Goal: Information Seeking & Learning: Learn about a topic

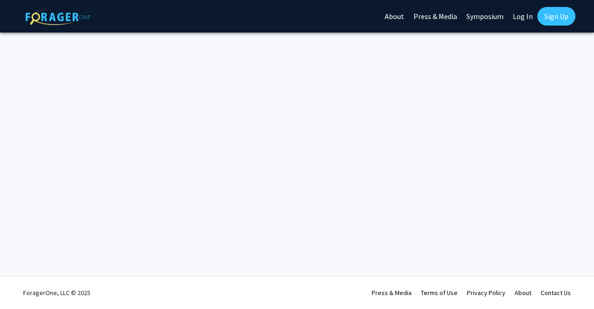
drag, startPoint x: 0, startPoint y: 0, endPoint x: 388, endPoint y: 199, distance: 435.9
click at [388, 199] on div "Skip navigation About Press & Media Symposium Log In Sign Up Complete your prof…" at bounding box center [297, 154] width 594 height 309
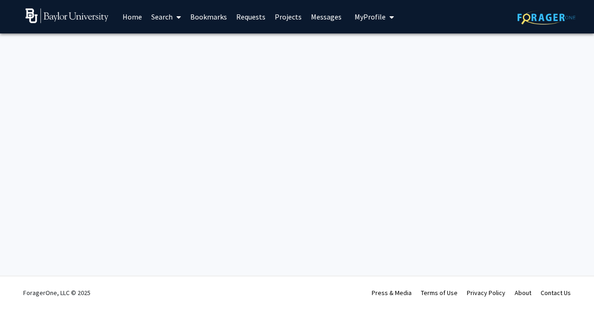
click at [135, 18] on link "Home" at bounding box center [132, 16] width 29 height 33
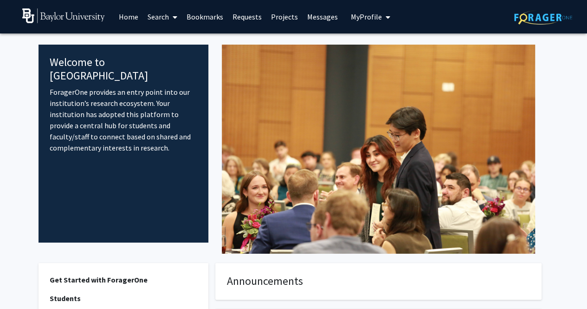
click at [154, 17] on link "Search" at bounding box center [162, 16] width 39 height 33
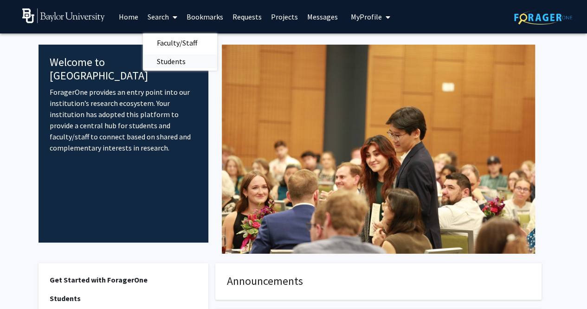
click at [163, 66] on span "Students" at bounding box center [171, 61] width 57 height 19
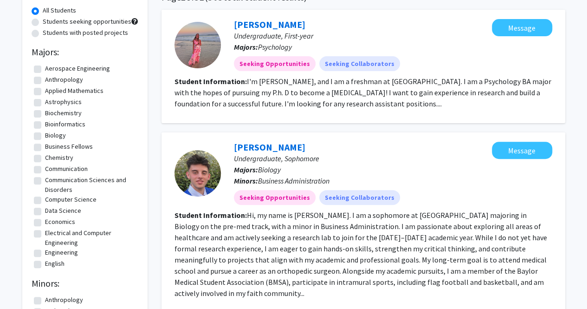
scroll to position [85, 0]
click at [262, 26] on link "[PERSON_NAME]" at bounding box center [270, 24] width 72 height 12
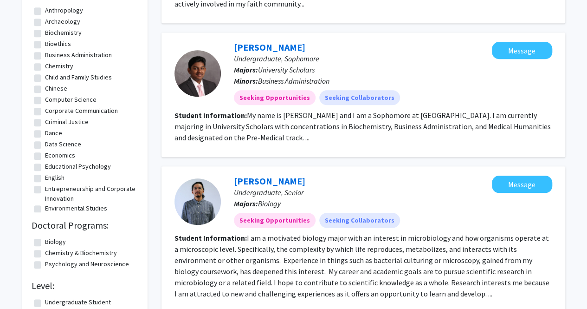
scroll to position [374, 0]
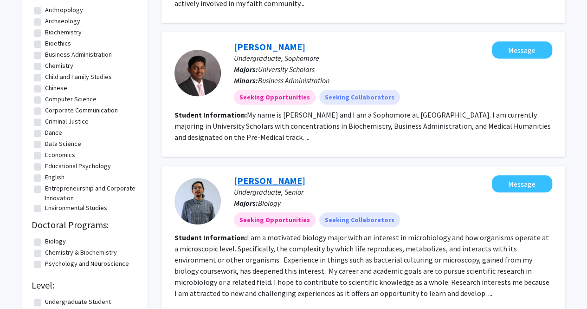
click at [242, 175] on link "[PERSON_NAME]" at bounding box center [270, 181] width 72 height 12
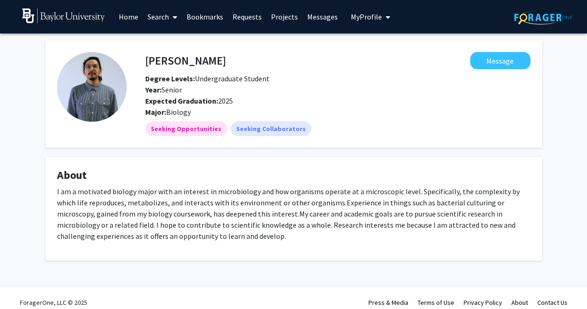
scroll to position [9, 0]
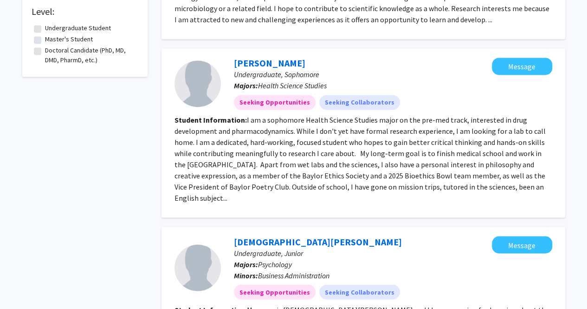
scroll to position [703, 0]
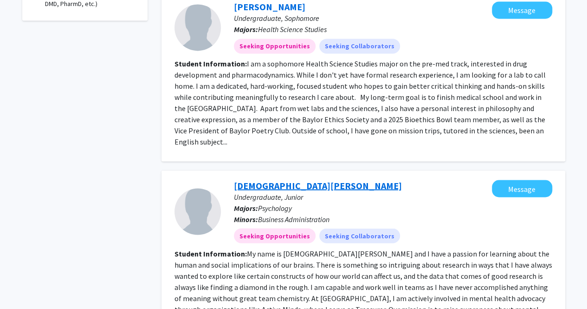
click at [244, 179] on link "[DEMOGRAPHIC_DATA][PERSON_NAME]" at bounding box center [318, 185] width 168 height 12
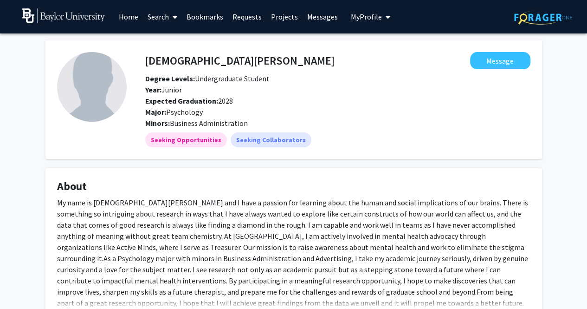
scroll to position [84, 0]
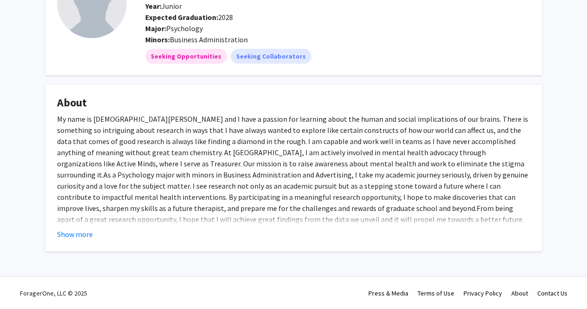
click at [65, 242] on fg-card "About My name is [DEMOGRAPHIC_DATA][PERSON_NAME] and I have a passion for learn…" at bounding box center [294, 168] width 497 height 167
click at [65, 235] on button "Show more" at bounding box center [75, 233] width 36 height 11
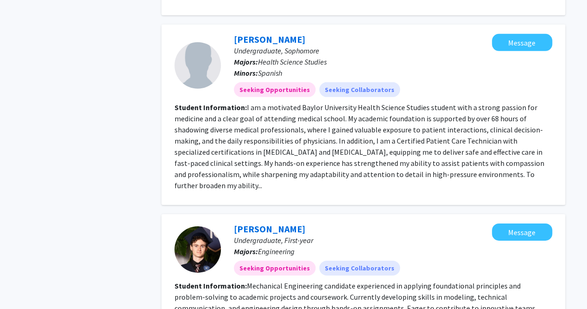
scroll to position [1376, 0]
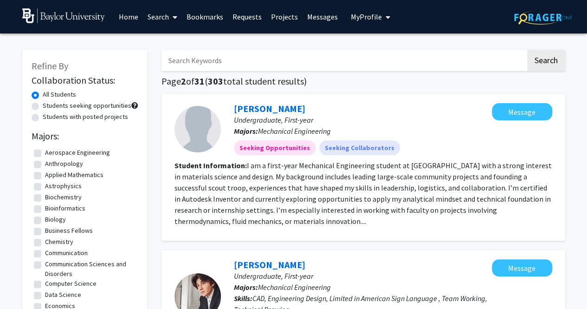
click at [43, 116] on label "Students with posted projects" at bounding box center [85, 117] width 85 height 10
click at [43, 116] on input "Students with posted projects" at bounding box center [46, 115] width 6 height 6
radio input "true"
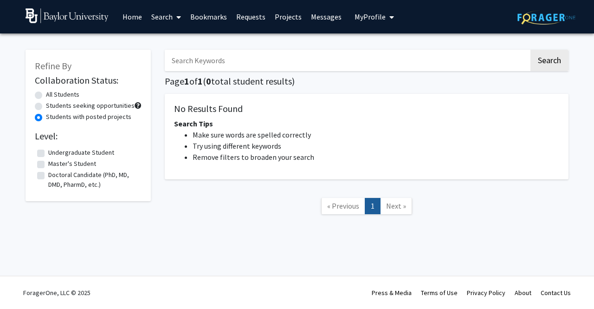
click at [46, 92] on label "All Students" at bounding box center [62, 95] width 33 height 10
click at [46, 92] on input "All Students" at bounding box center [49, 93] width 6 height 6
radio input "true"
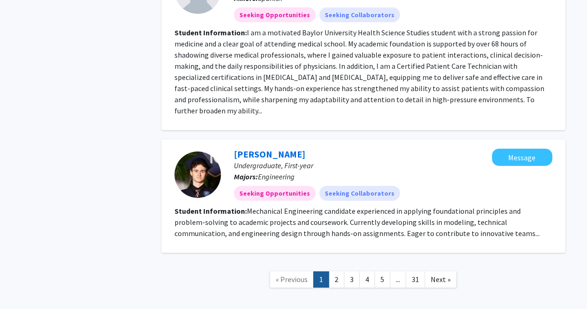
scroll to position [1439, 0]
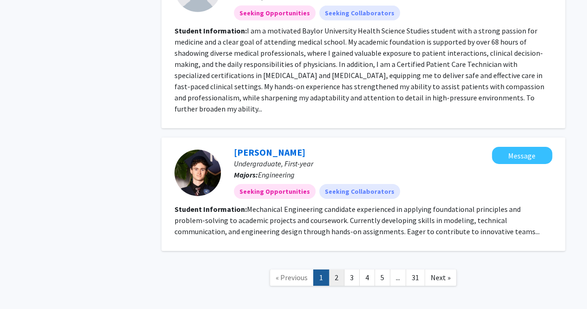
click at [338, 269] on link "2" at bounding box center [337, 277] width 16 height 16
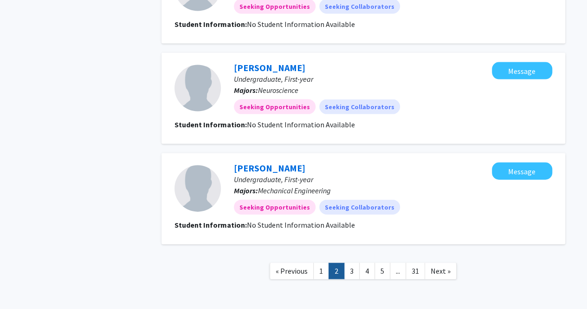
scroll to position [970, 0]
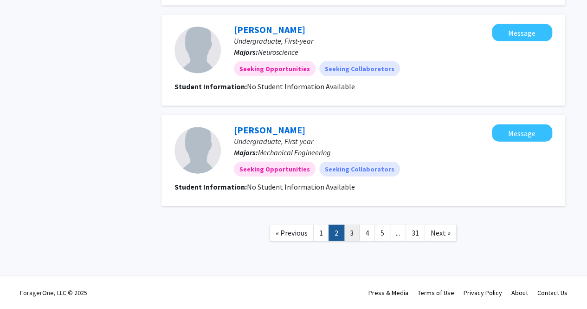
click at [352, 234] on link "3" at bounding box center [352, 233] width 16 height 16
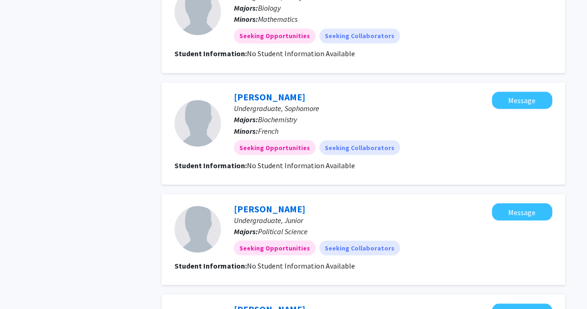
scroll to position [948, 0]
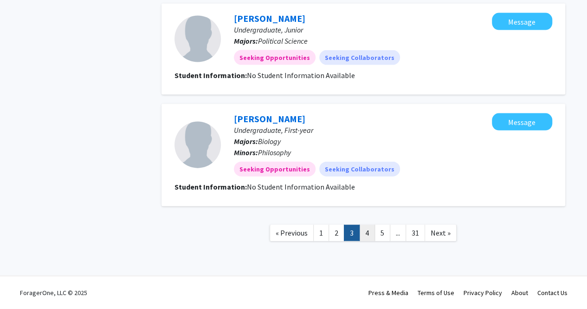
click at [368, 232] on link "4" at bounding box center [367, 233] width 16 height 16
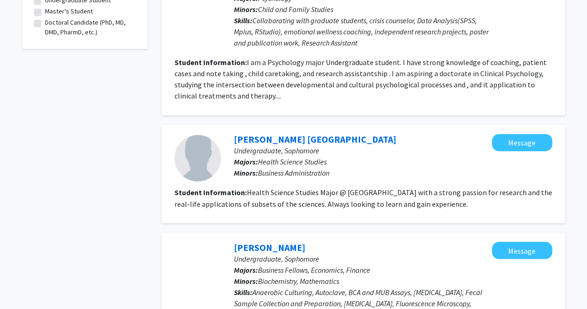
scroll to position [702, 0]
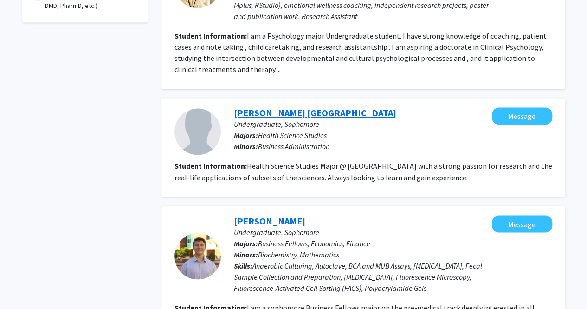
click at [261, 114] on link "Shrinand Bangalore" at bounding box center [315, 113] width 163 height 12
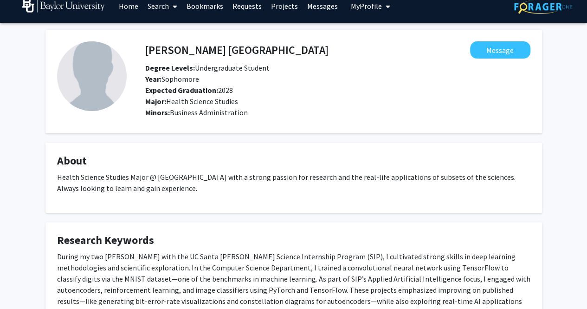
scroll to position [10, 0]
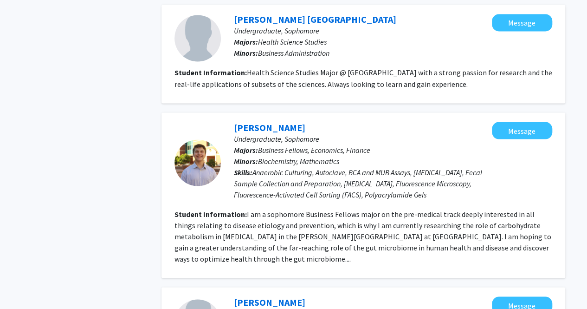
scroll to position [824, 0]
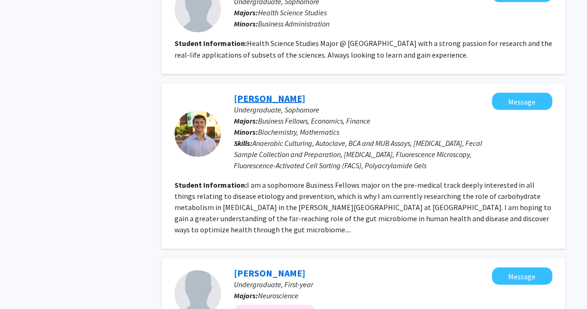
click at [242, 97] on link "Trent Johnson" at bounding box center [270, 98] width 72 height 12
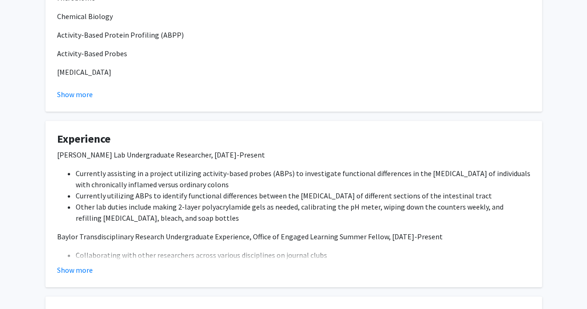
scroll to position [331, 0]
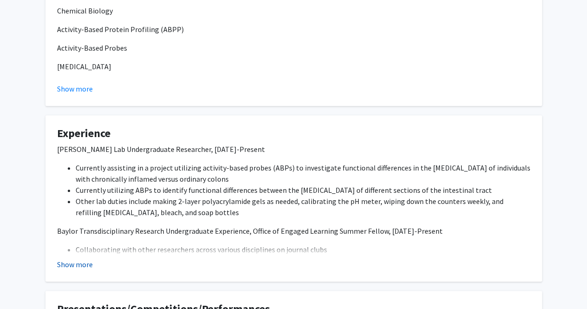
click at [64, 267] on button "Show more" at bounding box center [75, 264] width 36 height 11
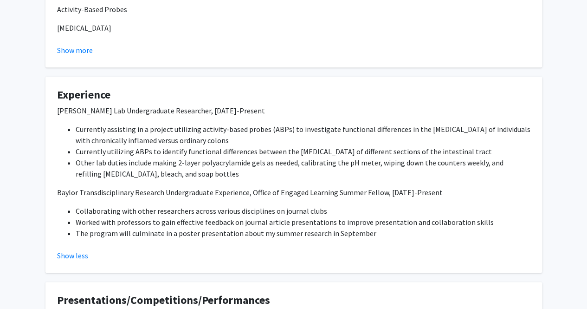
scroll to position [370, 0]
click at [78, 254] on button "Show less" at bounding box center [72, 254] width 31 height 11
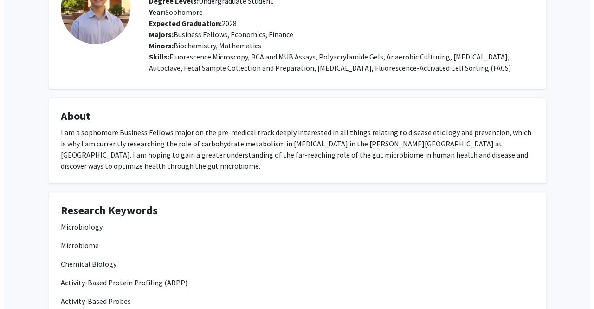
scroll to position [0, 0]
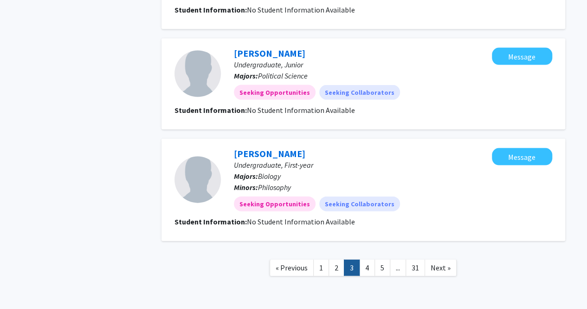
scroll to position [912, 0]
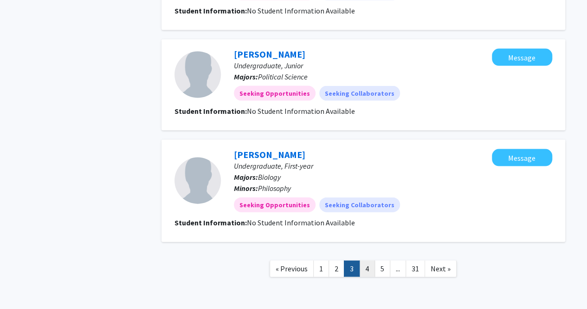
click at [369, 274] on link "4" at bounding box center [367, 269] width 16 height 16
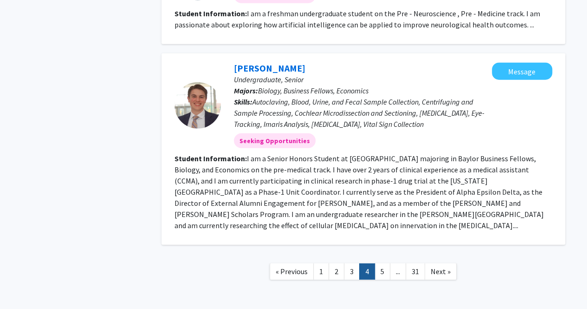
scroll to position [1140, 0]
click at [253, 70] on link "Ian Stahl" at bounding box center [270, 69] width 72 height 12
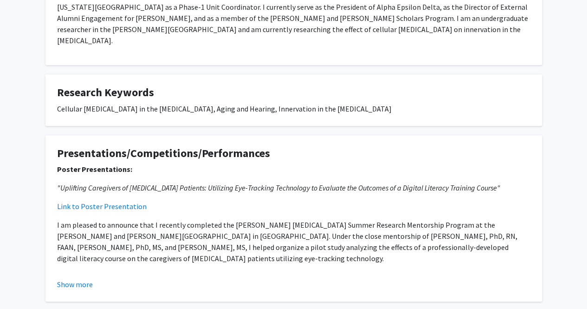
scroll to position [230, 0]
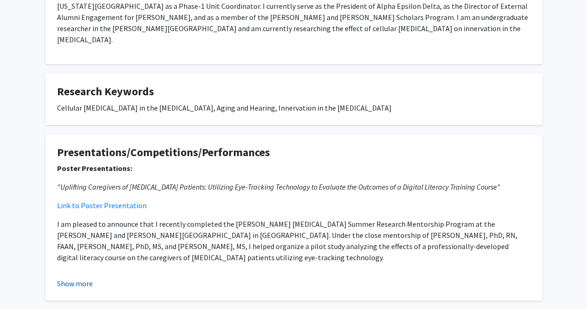
click at [79, 278] on button "Show more" at bounding box center [75, 283] width 36 height 11
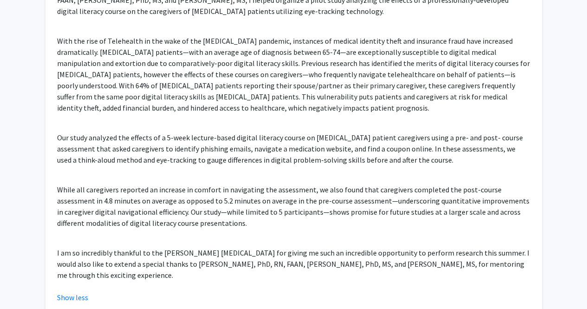
scroll to position [491, 0]
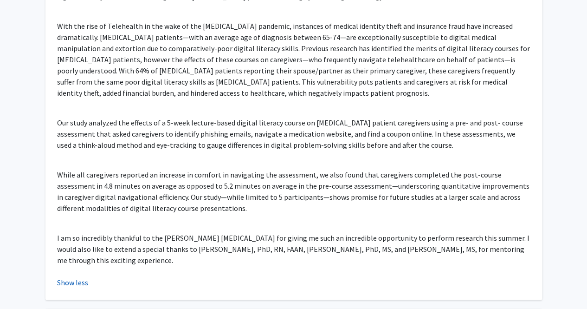
click at [69, 277] on button "Show less" at bounding box center [72, 282] width 31 height 11
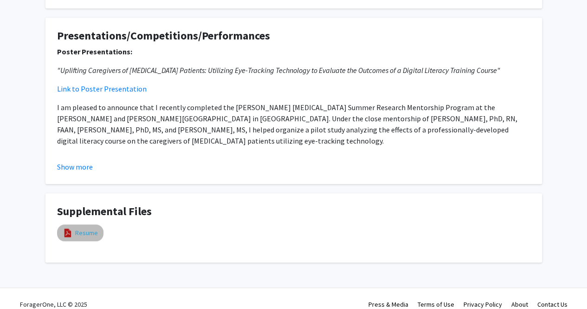
click at [78, 228] on link "Resume" at bounding box center [86, 233] width 23 height 10
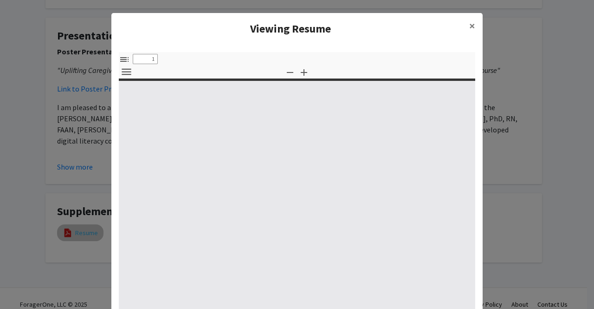
select select "custom"
type input "0"
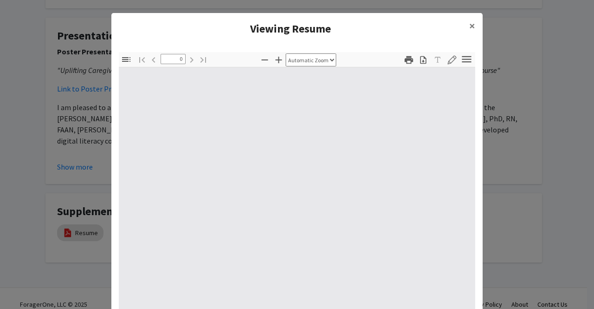
select select "custom"
type input "1"
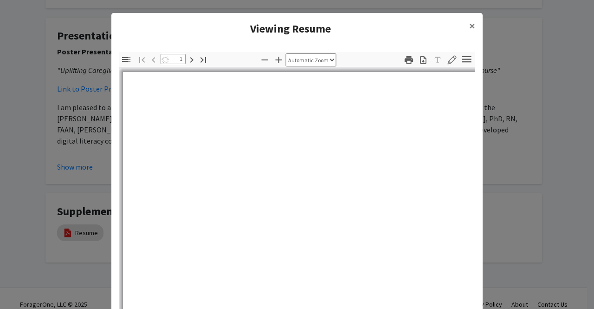
select select "auto"
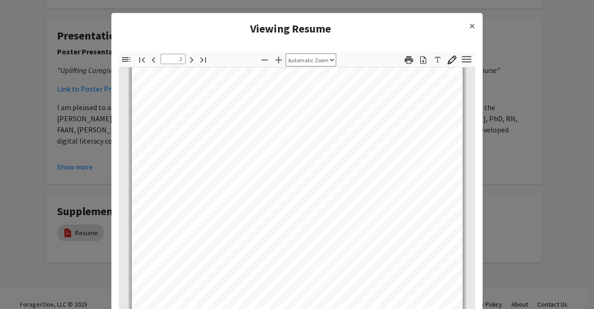
scroll to position [550, 0]
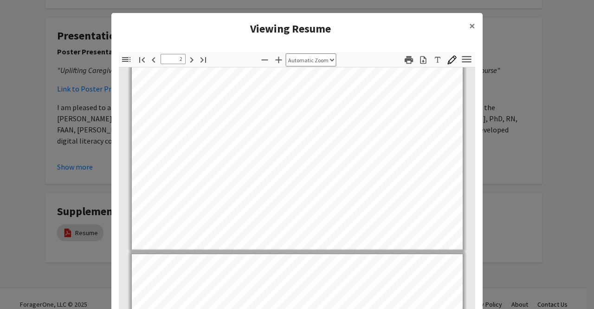
type input "3"
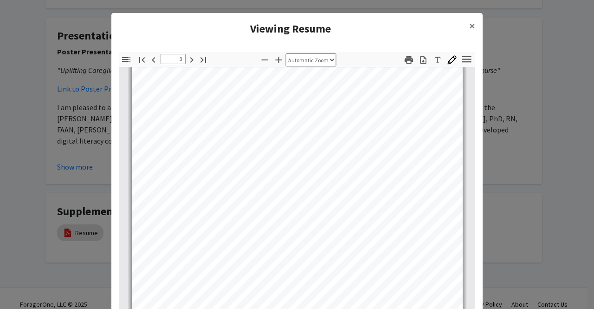
scroll to position [1035, 0]
